Goal: Obtain resource: Download file/media

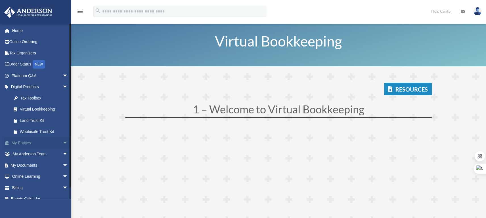
click at [41, 146] on link "My Entities arrow_drop_down" at bounding box center [40, 143] width 73 height 11
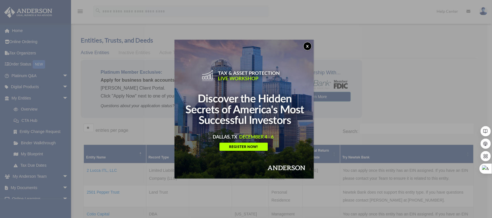
click at [308, 47] on button "x" at bounding box center [307, 46] width 9 height 9
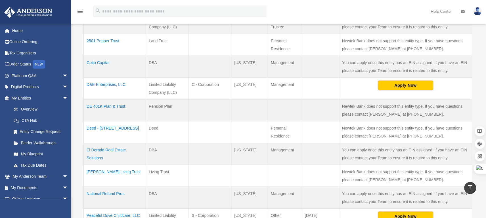
scroll to position [189, 0]
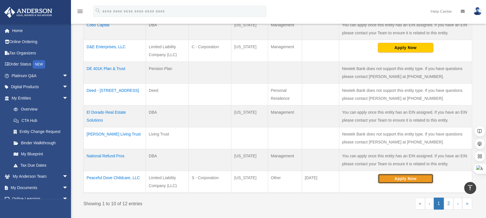
click at [395, 180] on button "Apply Now" at bounding box center [405, 179] width 55 height 10
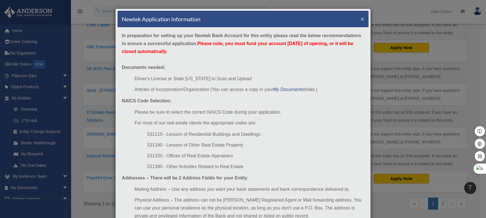
click at [361, 18] on button "×" at bounding box center [363, 19] width 4 height 6
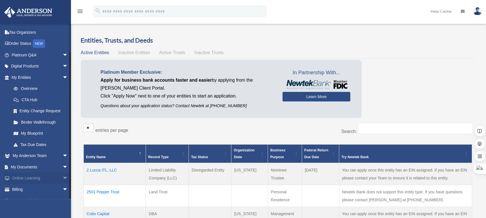
scroll to position [29, 0]
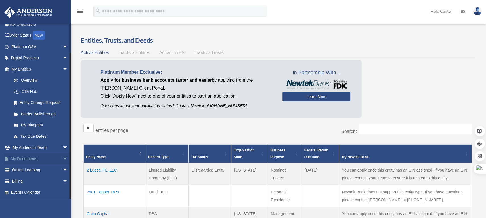
click at [26, 157] on link "My Documents arrow_drop_down" at bounding box center [40, 158] width 73 height 11
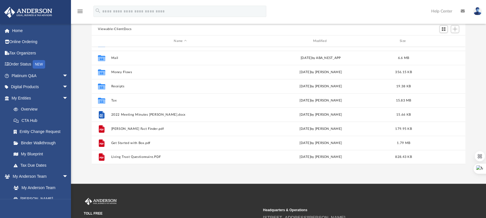
scroll to position [38, 0]
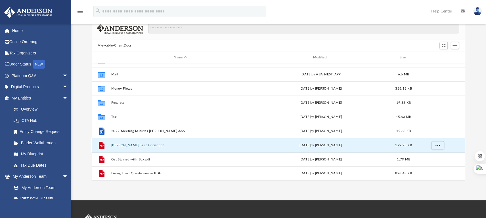
click at [233, 144] on button "Dan Fact Finder.pdf" at bounding box center [180, 146] width 138 height 4
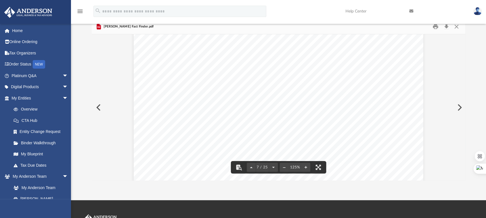
scroll to position [2462, 0]
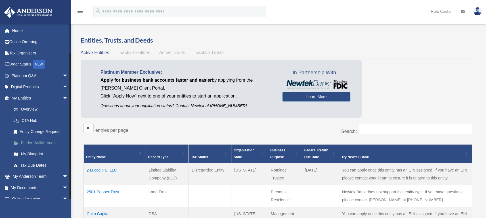
scroll to position [29, 0]
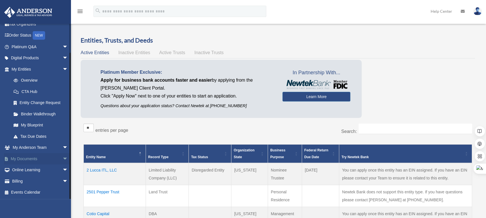
click at [35, 158] on link "My Documents arrow_drop_down" at bounding box center [40, 158] width 73 height 11
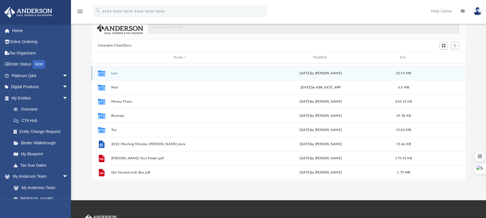
scroll to position [38, 0]
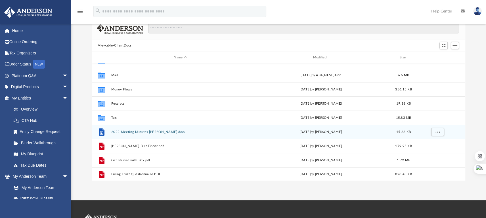
click at [338, 133] on div "[DATE] by [PERSON_NAME]" at bounding box center [321, 132] width 138 height 5
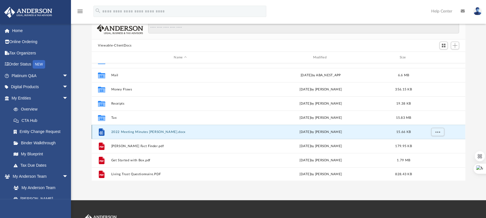
click at [151, 132] on button "2022 Meeting Minutes [PERSON_NAME].docx" at bounding box center [180, 132] width 138 height 4
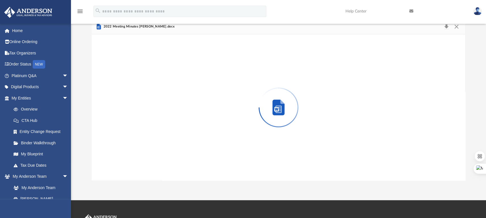
click at [151, 132] on div "Preview" at bounding box center [279, 107] width 374 height 147
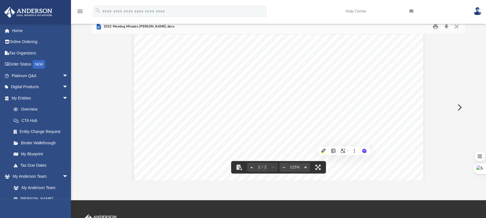
scroll to position [469, 0]
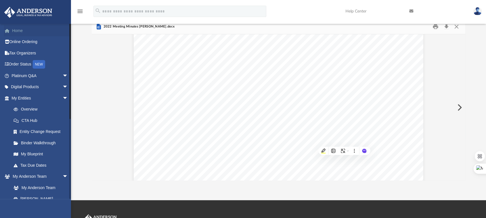
click at [16, 32] on link "Home" at bounding box center [40, 30] width 73 height 11
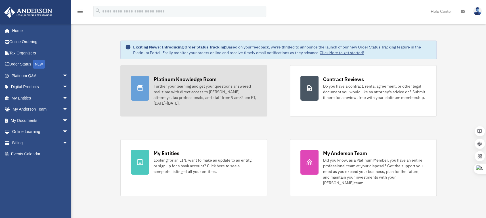
click at [193, 86] on div "Further your learning and get your questions answered real-time with direct acc…" at bounding box center [205, 95] width 103 height 23
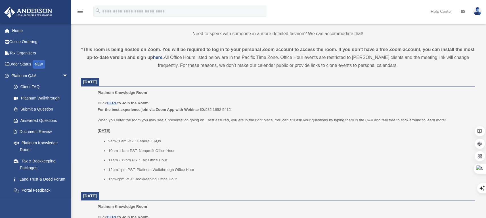
scroll to position [189, 0]
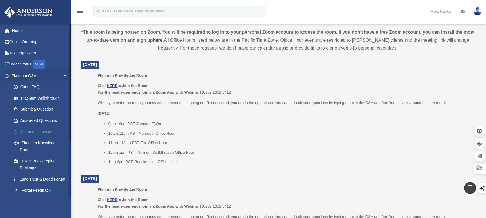
click at [35, 131] on link "Document Review" at bounding box center [42, 131] width 69 height 11
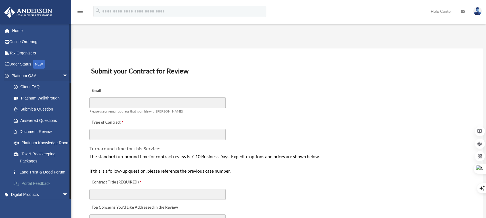
scroll to position [84, 0]
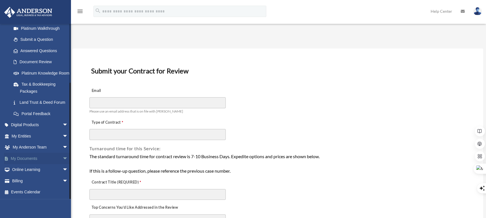
click at [34, 157] on link "My Documents arrow_drop_down" at bounding box center [40, 158] width 73 height 11
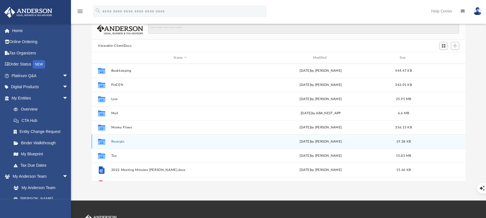
scroll to position [6, 6]
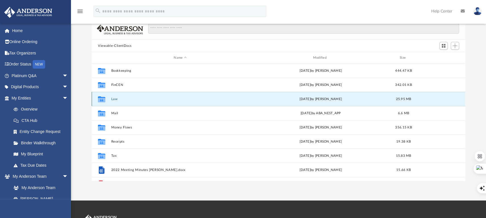
click at [121, 99] on button "Law" at bounding box center [180, 99] width 138 height 4
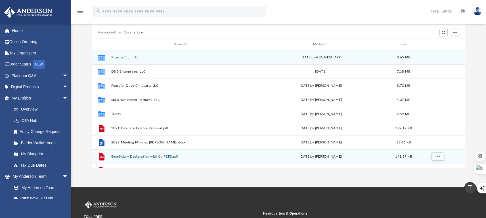
scroll to position [45, 0]
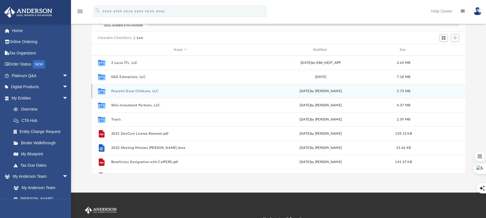
click at [151, 93] on div "Collaborated Folder Peaceful Dove Childcare, LLC Thu May 29 2025 by Nikki Llaga…" at bounding box center [279, 91] width 374 height 14
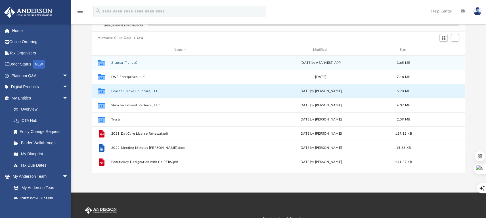
click at [125, 61] on div "Collaborated Folder 2 Lucca ITL, LLC Wed Apr 23 2025 by ABA_NEST_APP 3.65 MB" at bounding box center [279, 63] width 374 height 14
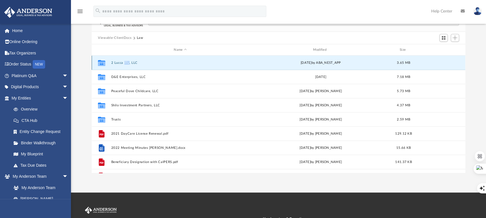
click at [168, 64] on button "2 Lucca ITL, LLC" at bounding box center [180, 63] width 138 height 4
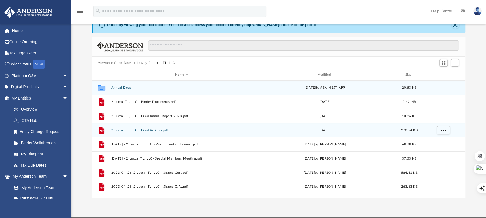
scroll to position [38, 0]
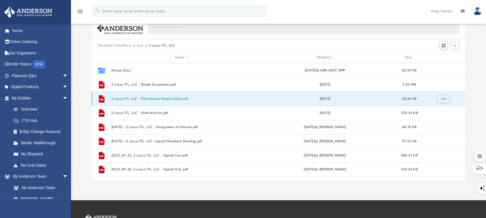
click at [165, 99] on button "2 Lucca ITL, LLC - Filed Annual Report 2023.pdf" at bounding box center [181, 99] width 141 height 4
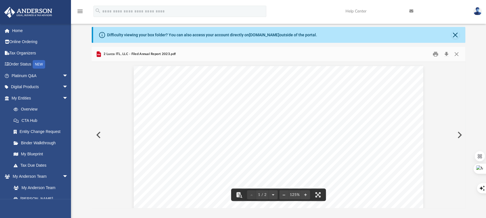
scroll to position [0, 0]
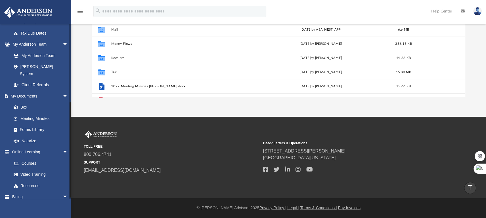
scroll to position [141, 0]
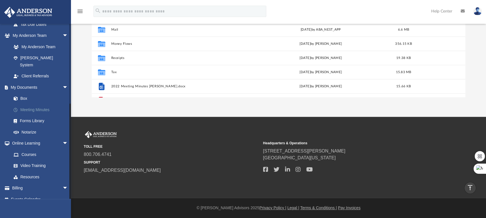
click at [49, 104] on link "Meeting Minutes" at bounding box center [42, 109] width 69 height 11
click at [45, 104] on link "Meeting Minutes" at bounding box center [42, 109] width 69 height 11
click at [46, 104] on link "Meeting Minutes" at bounding box center [42, 109] width 69 height 11
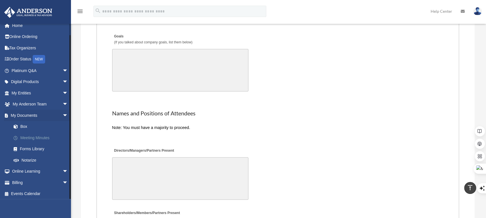
scroll to position [7, 0]
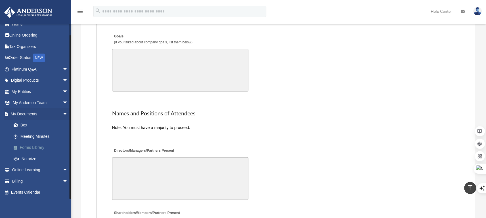
click at [28, 148] on link "Forms Library" at bounding box center [42, 147] width 69 height 11
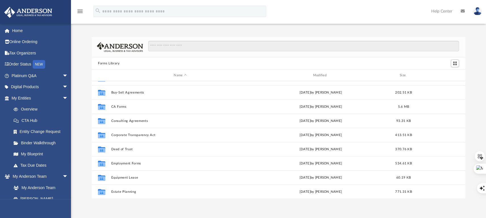
scroll to position [43, 0]
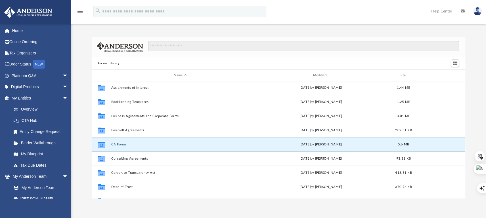
click at [116, 144] on button "CA Forms" at bounding box center [180, 145] width 138 height 4
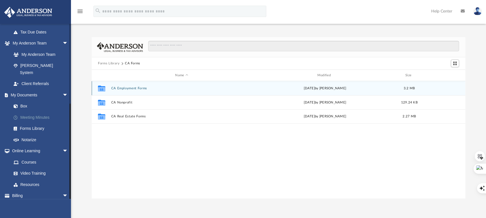
scroll to position [141, 0]
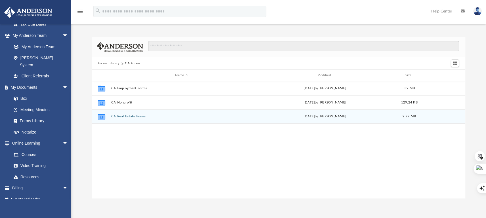
click at [99, 118] on icon "grid" at bounding box center [101, 117] width 7 height 5
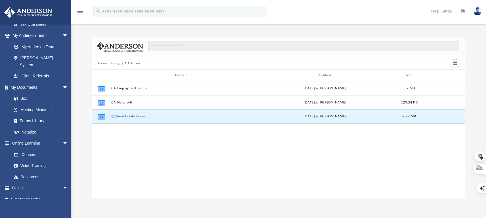
click at [99, 118] on icon "grid" at bounding box center [101, 117] width 7 height 5
click at [150, 116] on button "CA Real Estate Forms" at bounding box center [181, 117] width 141 height 4
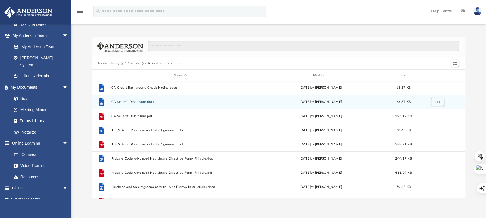
scroll to position [0, 0]
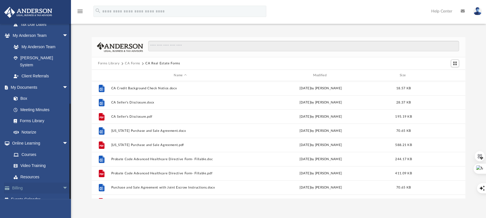
click at [63, 183] on span "arrow_drop_down" at bounding box center [68, 189] width 11 height 12
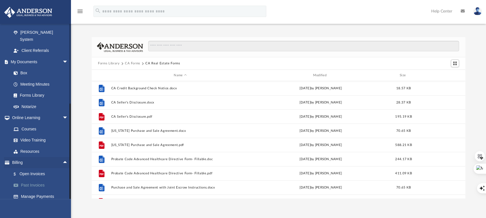
scroll to position [175, 0]
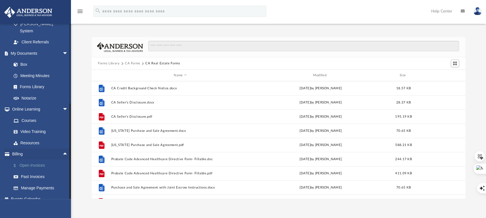
click at [48, 161] on link "$ Open Invoices" at bounding box center [42, 166] width 69 height 12
click at [41, 160] on link "$ Open Invoices" at bounding box center [42, 166] width 69 height 12
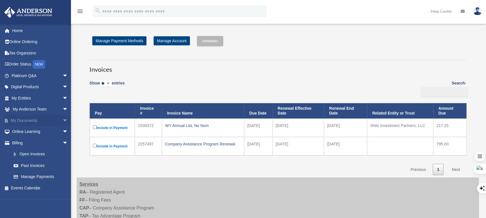
click at [63, 119] on span "arrow_drop_down" at bounding box center [68, 121] width 11 height 12
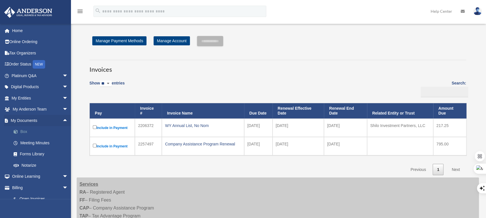
click at [22, 132] on link "Box" at bounding box center [42, 131] width 69 height 11
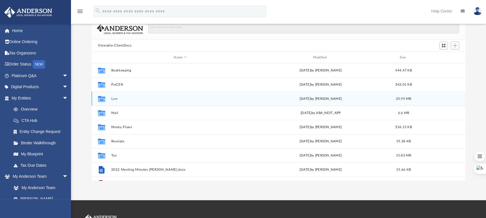
click at [106, 99] on div "Collaborated Folder" at bounding box center [102, 98] width 14 height 9
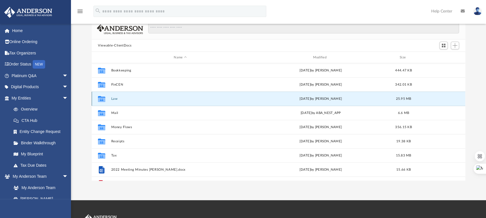
click at [106, 99] on div "Collaborated Folder" at bounding box center [102, 98] width 14 height 9
click at [106, 100] on div "Collaborated Folder" at bounding box center [102, 98] width 14 height 9
click at [101, 100] on icon "grid" at bounding box center [101, 99] width 7 height 6
click at [154, 97] on button "Law" at bounding box center [180, 99] width 138 height 4
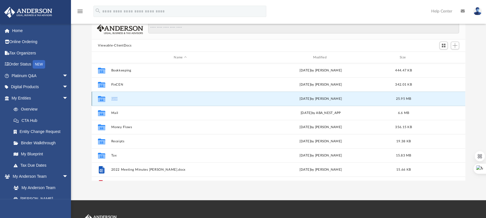
click at [154, 97] on button "Law" at bounding box center [180, 99] width 138 height 4
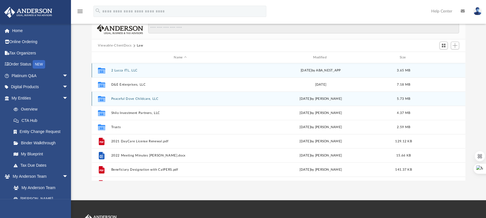
scroll to position [24, 0]
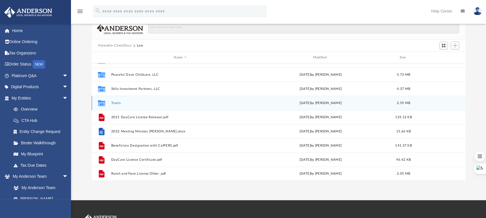
click at [131, 103] on button "Trusts" at bounding box center [180, 103] width 138 height 4
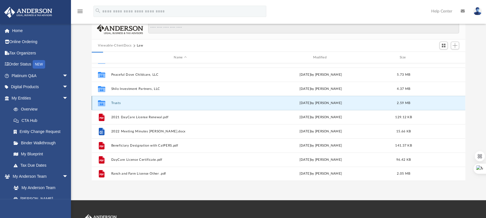
click at [131, 103] on button "Trusts" at bounding box center [180, 103] width 138 height 4
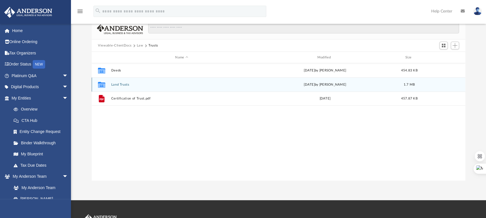
click at [137, 87] on div "Collaborated Folder Land Trusts Thu Sep 29 2022 by Michelle Frank 1.7 MB" at bounding box center [279, 85] width 374 height 14
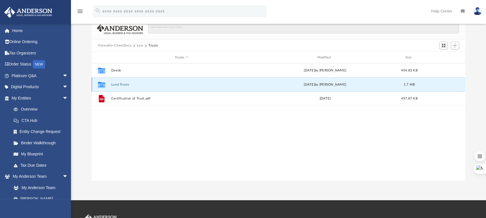
click at [137, 87] on div "Collaborated Folder Land Trusts Thu Sep 29 2022 by Michelle Frank 1.7 MB" at bounding box center [279, 85] width 374 height 14
click at [137, 85] on button "Land Trusts" at bounding box center [181, 85] width 141 height 4
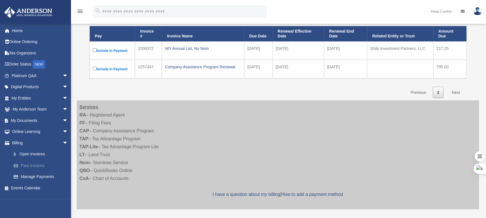
scroll to position [76, 0]
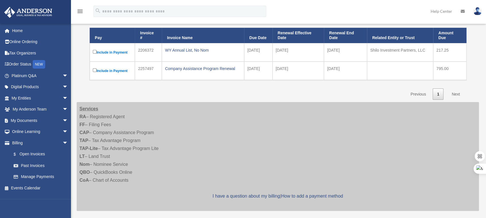
drag, startPoint x: 48, startPoint y: 203, endPoint x: 46, endPoint y: 197, distance: 6.3
click at [48, 199] on div "de.enterprisesllc2@gmail.com Sign Out de.enterprisesllc2@gmail.com Home Online …" at bounding box center [35, 133] width 71 height 218
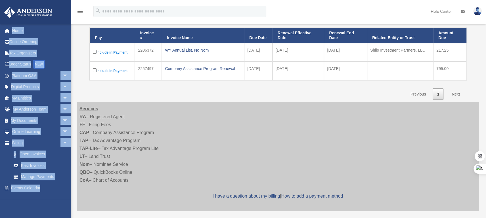
click at [49, 152] on link "$ Open Invoices" at bounding box center [42, 155] width 69 height 12
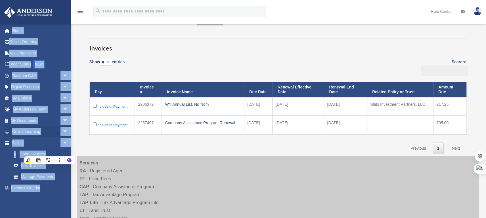
scroll to position [0, 0]
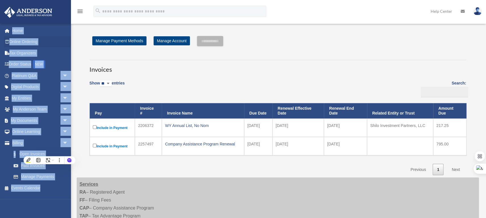
click at [62, 43] on link "Online Ordering" at bounding box center [40, 41] width 73 height 11
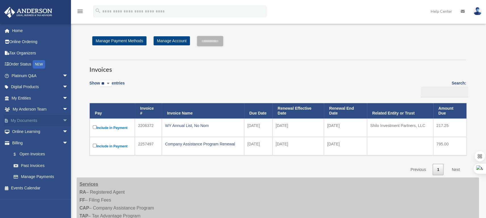
click at [63, 119] on span "arrow_drop_down" at bounding box center [68, 121] width 11 height 12
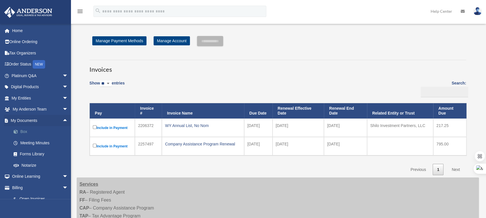
click at [27, 130] on link "Box" at bounding box center [42, 131] width 69 height 11
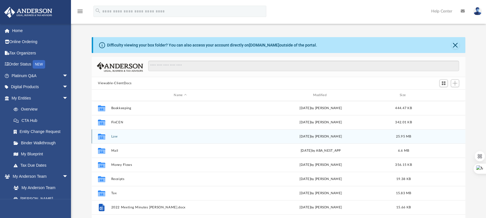
click at [113, 139] on div "Collaborated Folder Law [DATE] by [PERSON_NAME] 25.95 MB" at bounding box center [279, 137] width 374 height 14
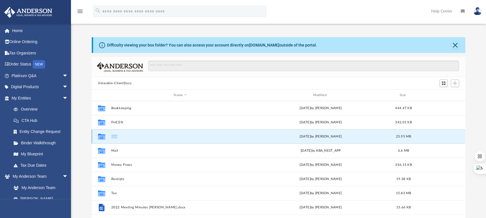
click at [113, 139] on div "Collaborated Folder Law [DATE] by [PERSON_NAME] 25.95 MB" at bounding box center [279, 137] width 374 height 14
click at [142, 135] on button "Law" at bounding box center [180, 137] width 138 height 4
click at [143, 136] on button "Law" at bounding box center [180, 137] width 138 height 4
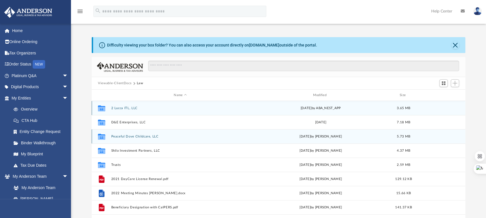
scroll to position [24, 0]
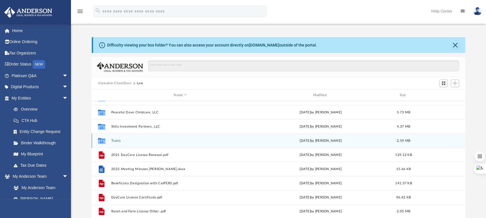
click at [157, 142] on button "Trusts" at bounding box center [180, 141] width 138 height 4
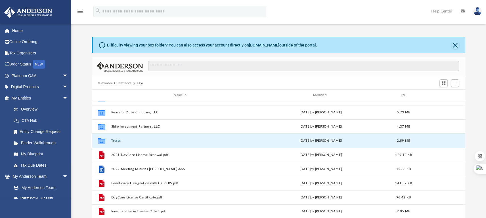
click at [157, 142] on button "Trusts" at bounding box center [180, 141] width 138 height 4
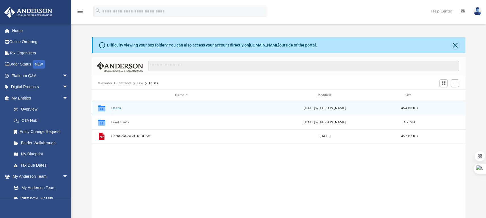
scroll to position [0, 0]
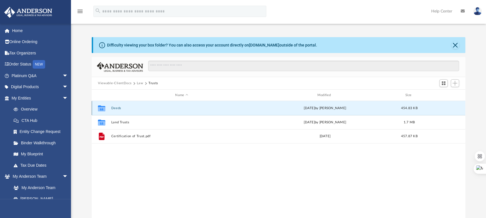
click at [116, 108] on button "Deeds" at bounding box center [181, 109] width 141 height 4
click at [116, 109] on button "Deeds" at bounding box center [181, 109] width 141 height 4
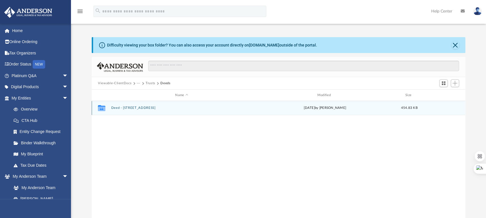
click at [124, 109] on button "Deed - [STREET_ADDRESS]" at bounding box center [181, 108] width 141 height 4
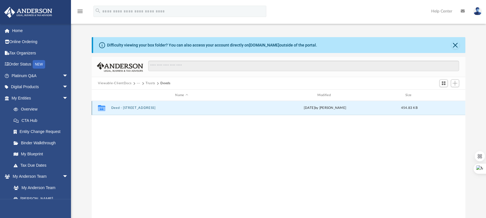
click at [124, 109] on button "Deed - [STREET_ADDRESS]" at bounding box center [181, 108] width 141 height 4
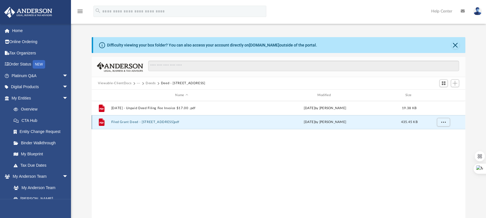
click at [172, 124] on button "Filed Grant Deed - [STREET_ADDRESS]pdf" at bounding box center [181, 122] width 141 height 4
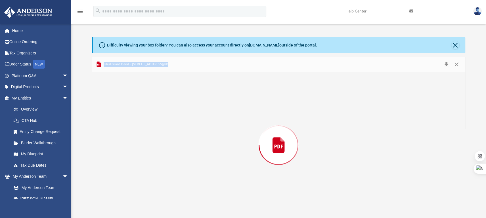
click at [172, 124] on div "Preview" at bounding box center [279, 145] width 374 height 147
click at [435, 65] on button "Print" at bounding box center [435, 64] width 11 height 9
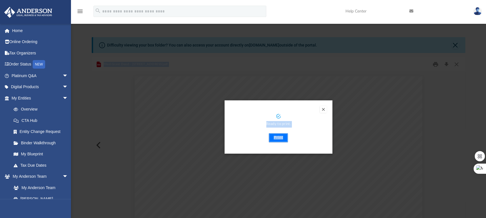
click at [278, 139] on button "Print" at bounding box center [278, 138] width 19 height 9
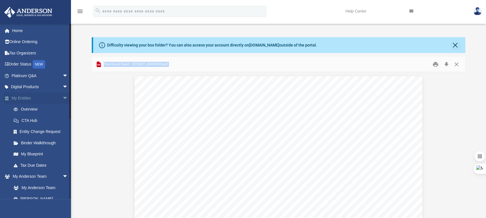
click at [30, 98] on link "My Entities arrow_drop_down" at bounding box center [40, 98] width 73 height 11
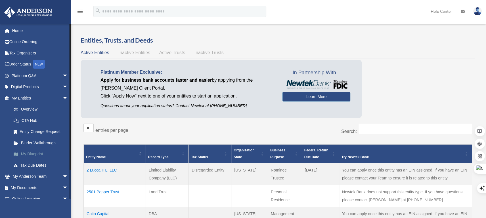
click at [34, 155] on link "My Blueprint" at bounding box center [42, 154] width 69 height 11
